Goal: Information Seeking & Learning: Ask a question

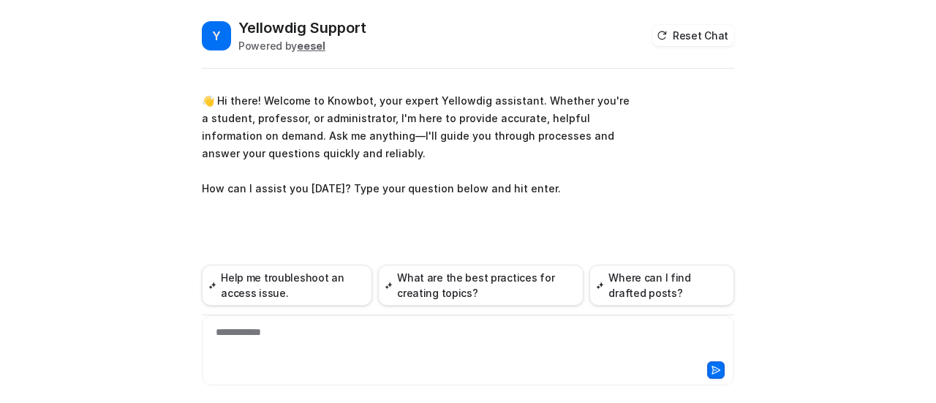
click at [515, 366] on div at bounding box center [596, 370] width 255 height 18
click at [528, 343] on div at bounding box center [468, 342] width 526 height 34
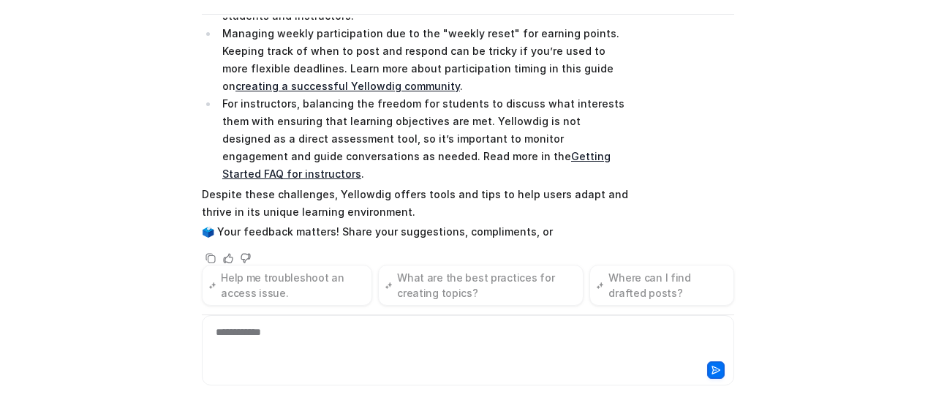
scroll to position [305, 0]
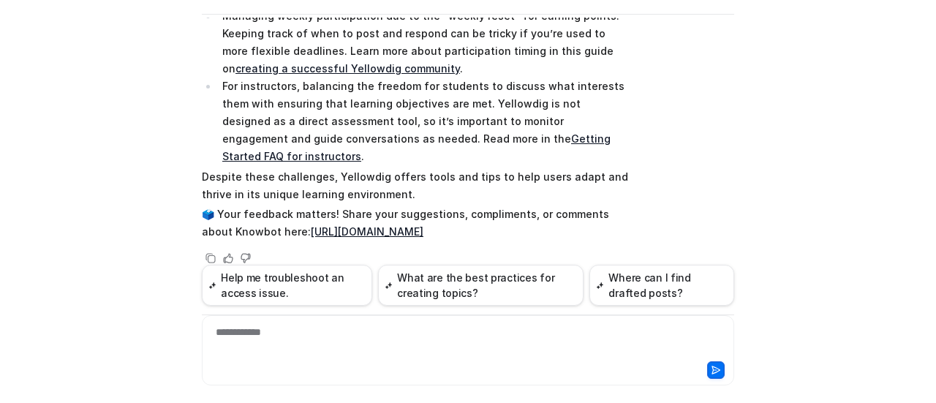
click at [667, 162] on div "Searched knowledge base search_queries : [ "hardest thing about Yellowdig", "co…" at bounding box center [468, 80] width 532 height 373
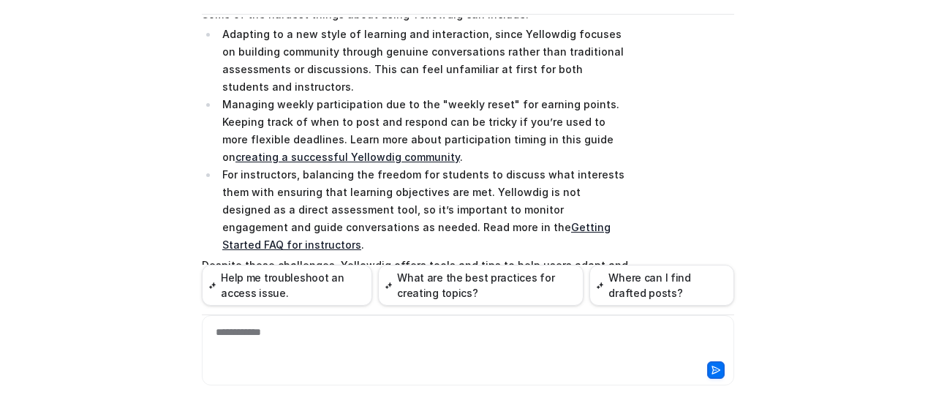
scroll to position [217, 0]
click at [255, 340] on div at bounding box center [468, 342] width 526 height 34
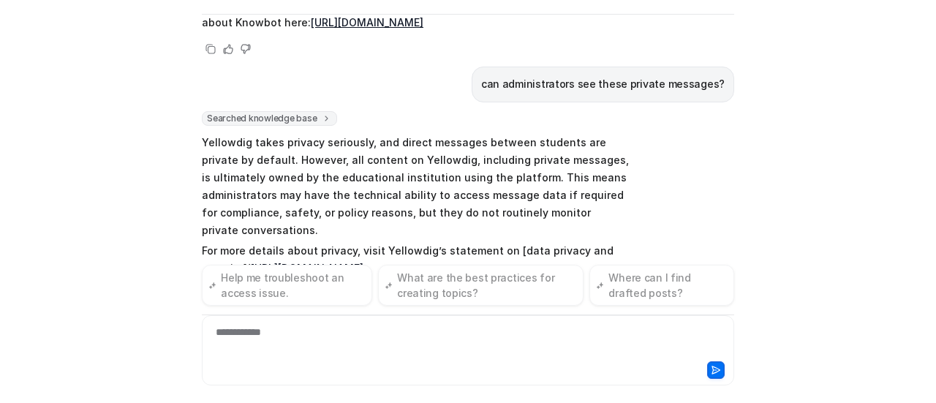
scroll to position [817, 0]
